Goal: Navigation & Orientation: Find specific page/section

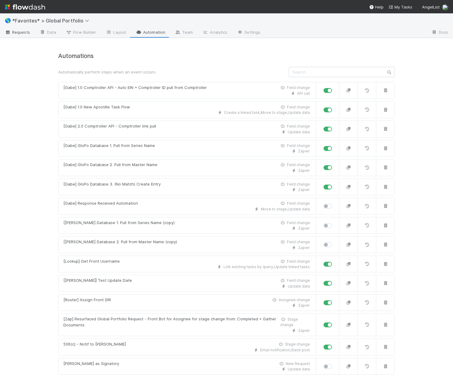
click at [25, 30] on span "Requests" at bounding box center [17, 32] width 25 height 6
